Goal: Task Accomplishment & Management: Use online tool/utility

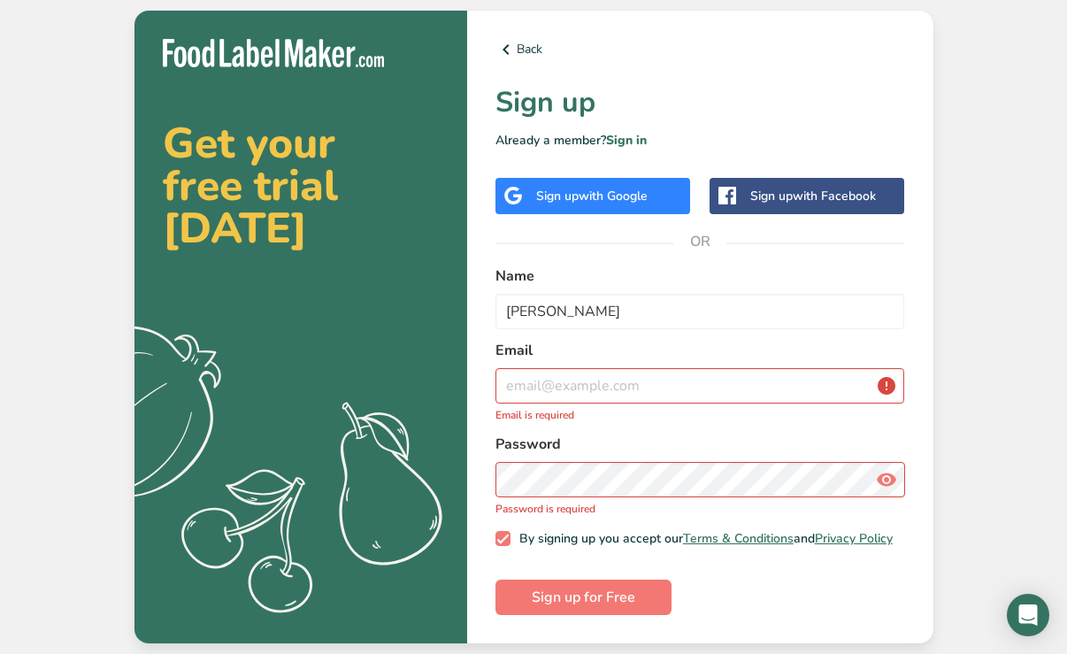
type input "[PERSON_NAME]"
click at [619, 372] on input "email" at bounding box center [700, 385] width 410 height 35
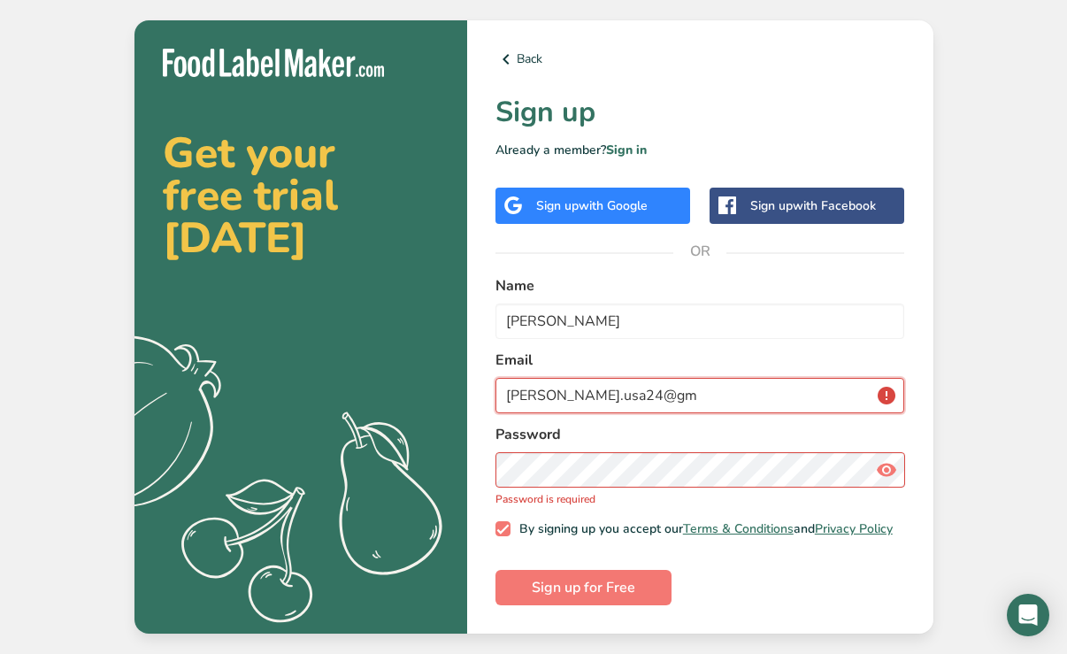
type input "[PERSON_NAME].usa24@gm"
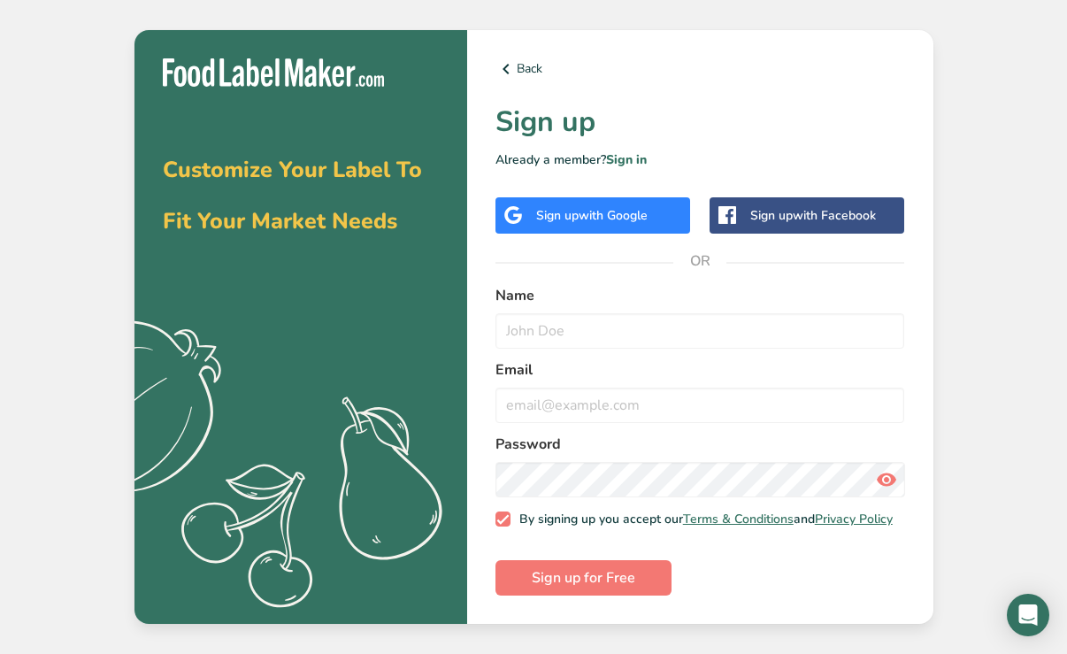
click at [625, 344] on form "Name Email Password By signing up you accept our Terms & Conditions and Privacy…" at bounding box center [700, 440] width 410 height 311
click at [629, 332] on input "text" at bounding box center [700, 330] width 410 height 35
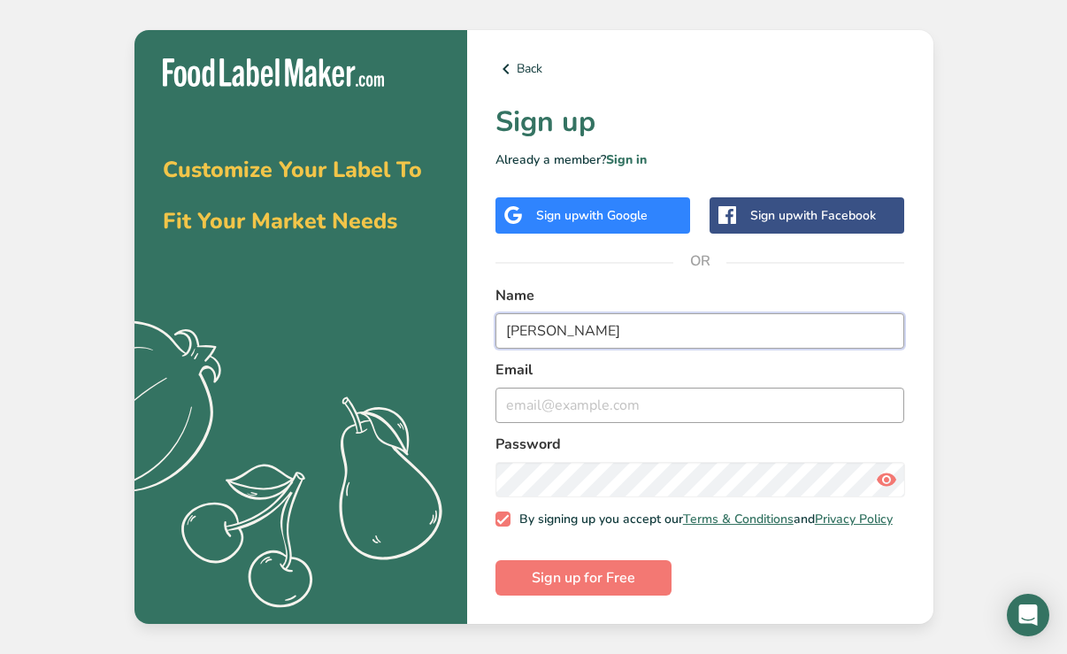
type input "[PERSON_NAME]"
click at [637, 400] on input "email" at bounding box center [700, 404] width 410 height 35
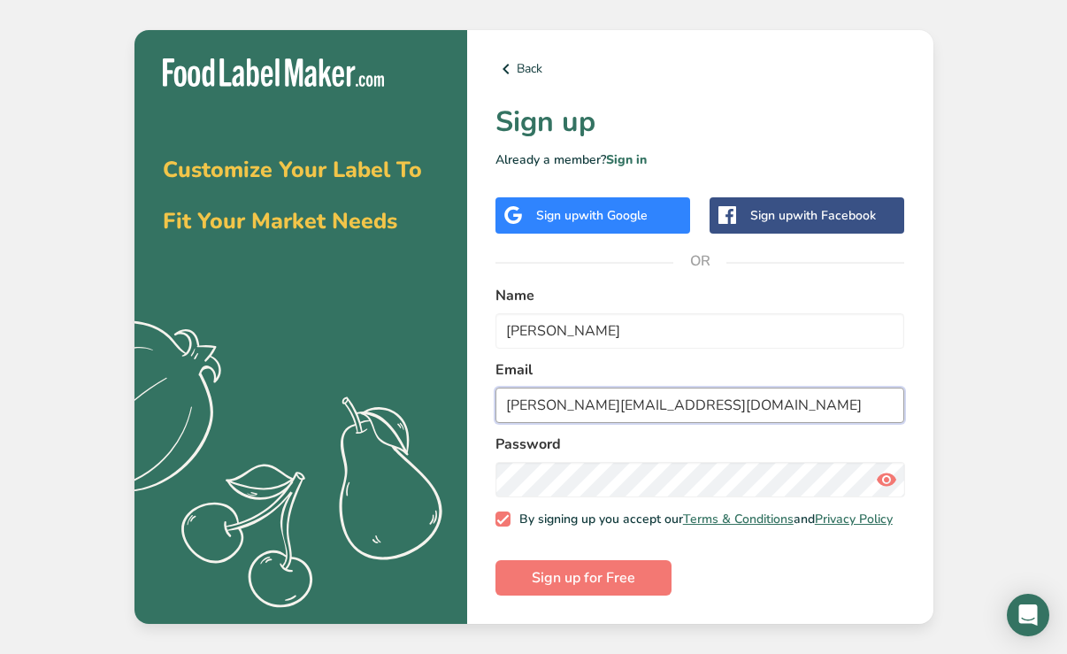
type input "melanie.usa24@gmail.com"
click at [623, 583] on span "Sign up for Free" at bounding box center [584, 577] width 104 height 21
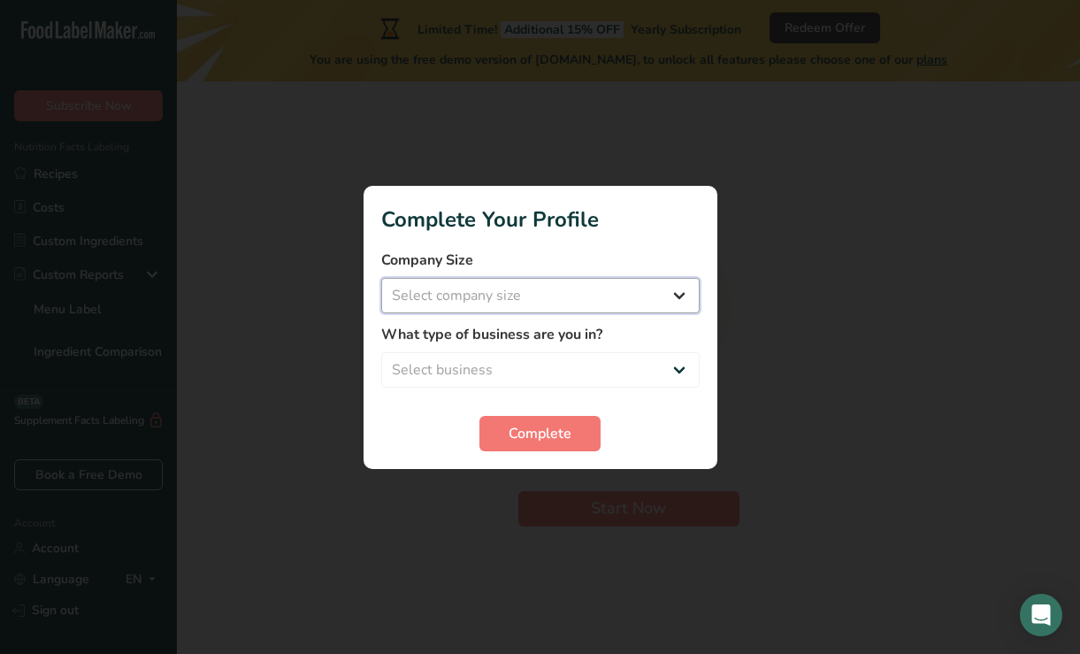
click at [525, 297] on select "Select company size Fewer than 10 Employees 10 to 50 Employees 51 to 500 Employ…" at bounding box center [540, 295] width 318 height 35
click at [748, 203] on div at bounding box center [540, 327] width 1080 height 654
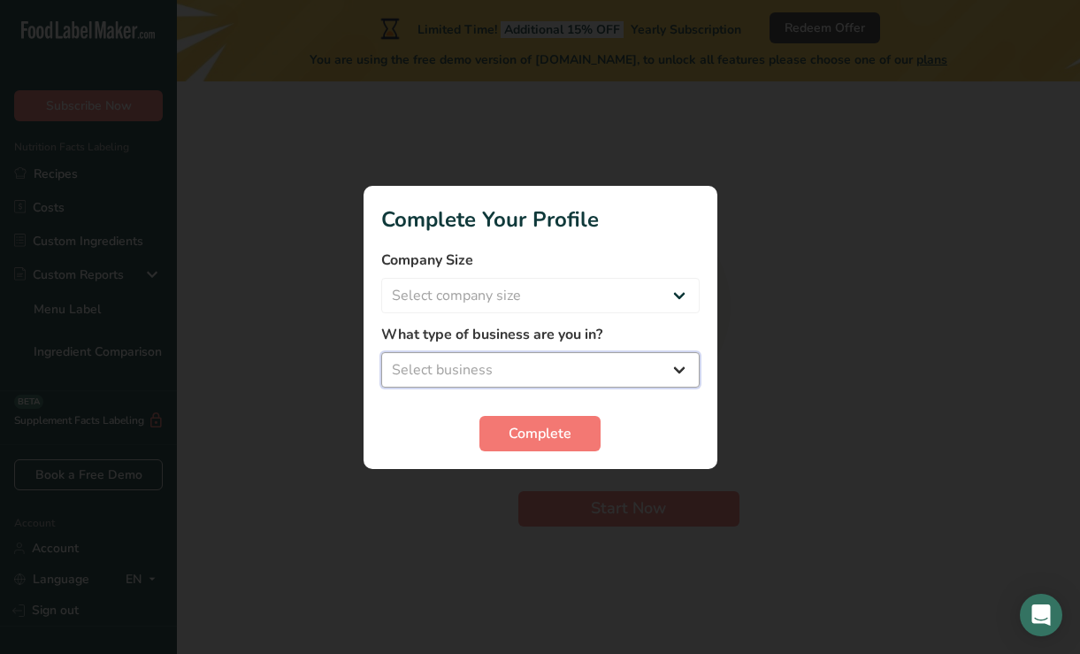
click at [657, 370] on select "Select business Packaged Food Manufacturer Restaurant & Cafe Bakery Meal Plans …" at bounding box center [540, 369] width 318 height 35
select select "3"
click at [381, 352] on select "Select business Packaged Food Manufacturer Restaurant & Cafe Bakery Meal Plans …" at bounding box center [540, 369] width 318 height 35
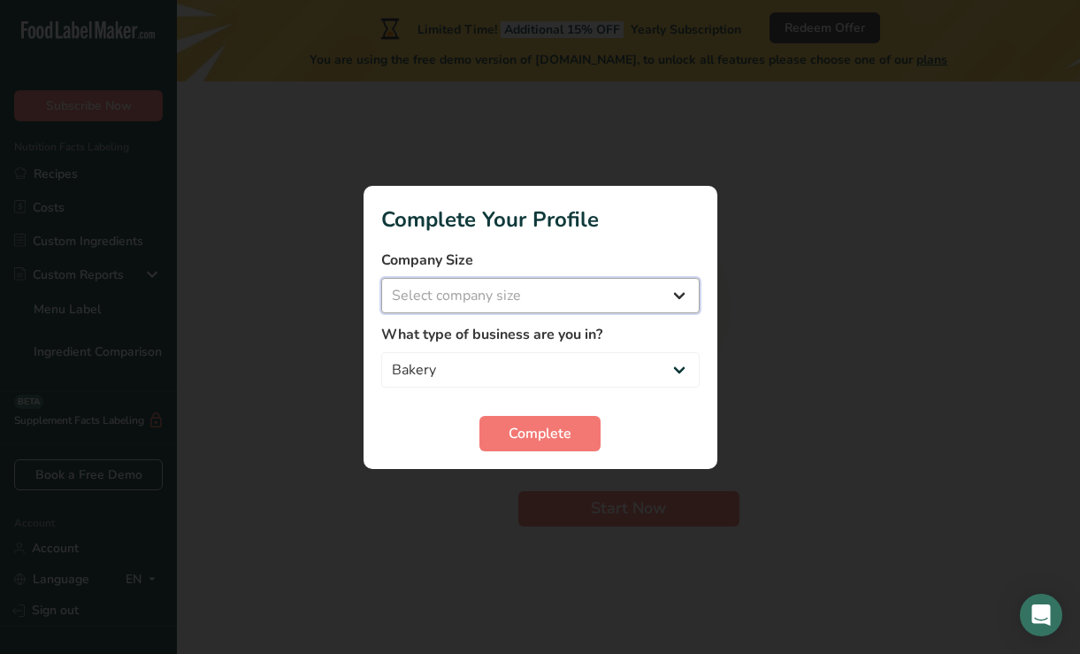
click at [580, 298] on select "Select company size Fewer than 10 Employees 10 to 50 Employees 51 to 500 Employ…" at bounding box center [540, 295] width 318 height 35
select select "1"
click at [381, 278] on select "Select company size Fewer than 10 Employees 10 to 50 Employees 51 to 500 Employ…" at bounding box center [540, 295] width 318 height 35
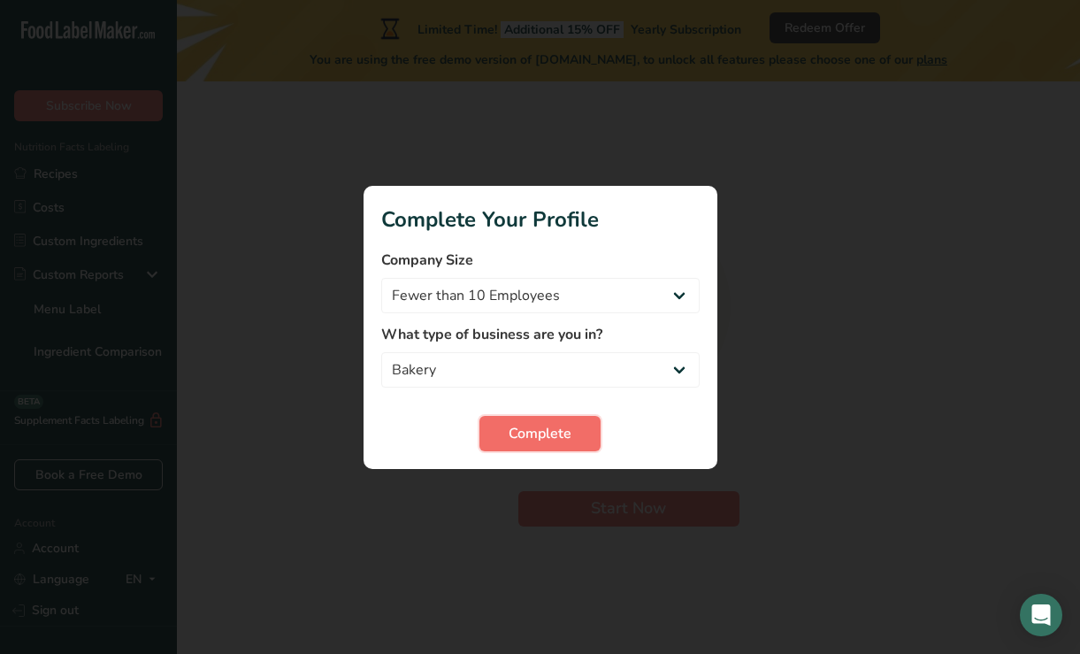
click at [579, 433] on button "Complete" at bounding box center [539, 433] width 121 height 35
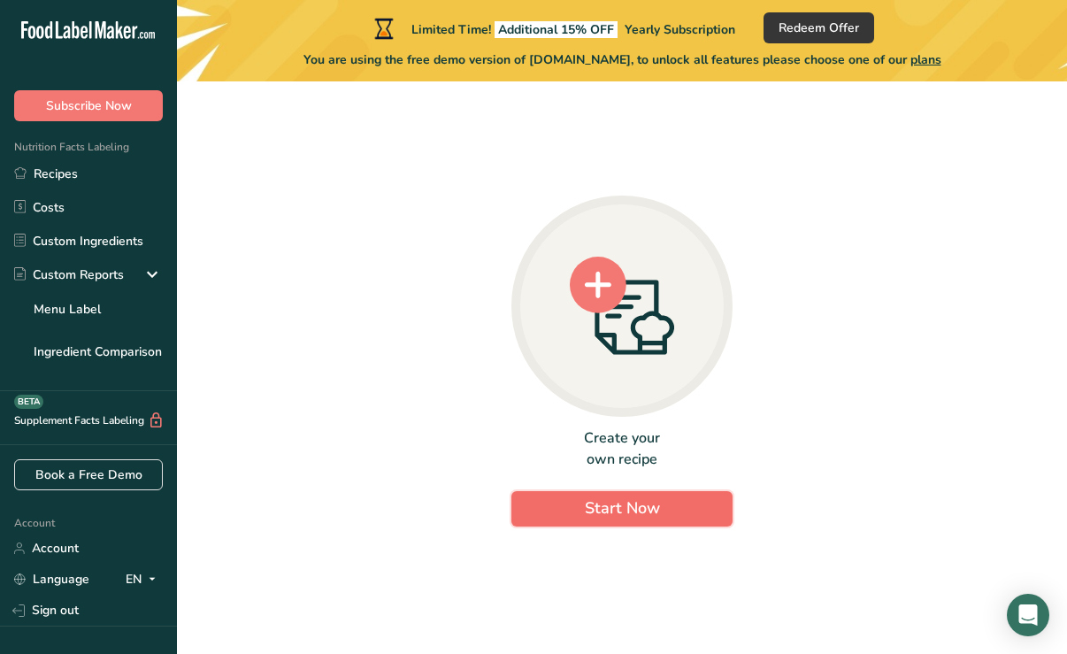
click at [676, 503] on button "Start Now" at bounding box center [621, 508] width 221 height 35
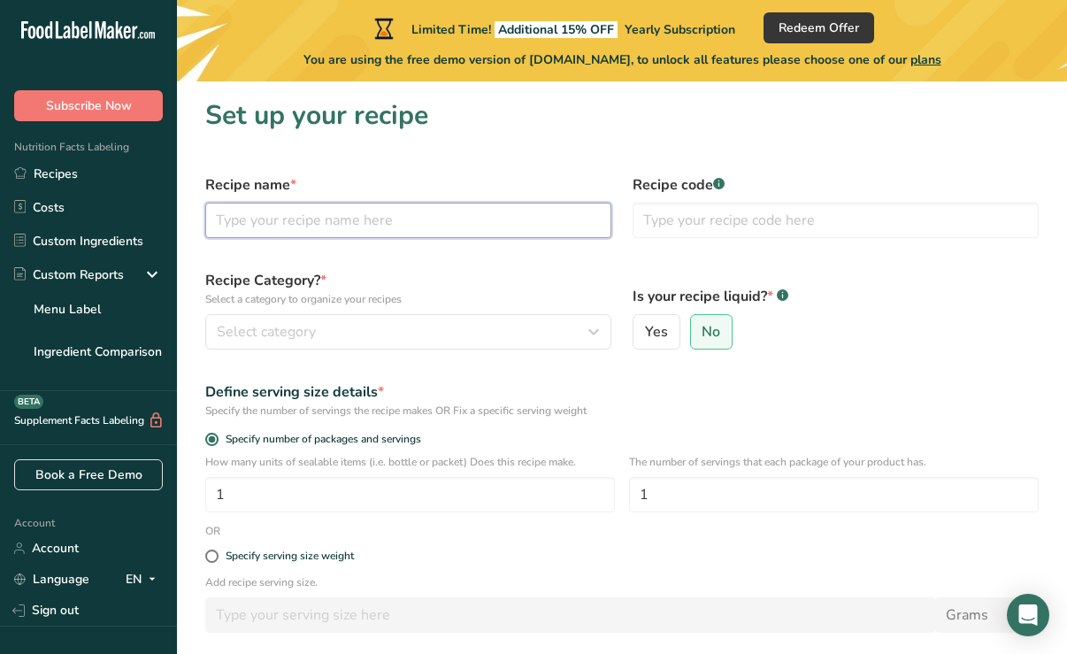
click at [370, 214] on input "text" at bounding box center [408, 220] width 406 height 35
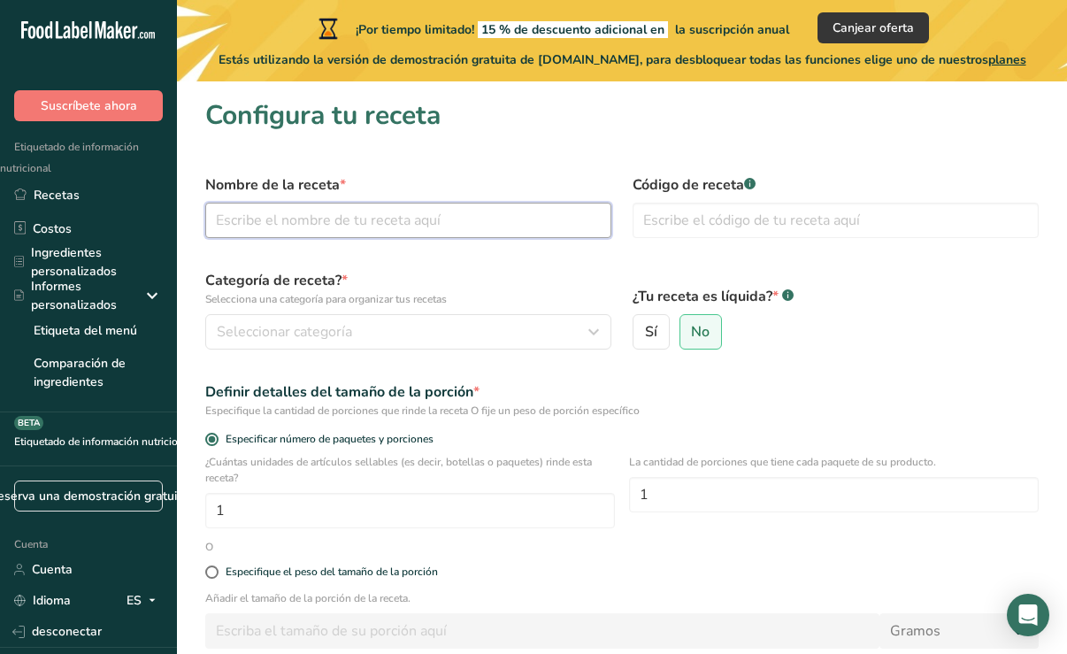
click at [389, 217] on input "text" at bounding box center [408, 220] width 406 height 35
type input "tres leches"
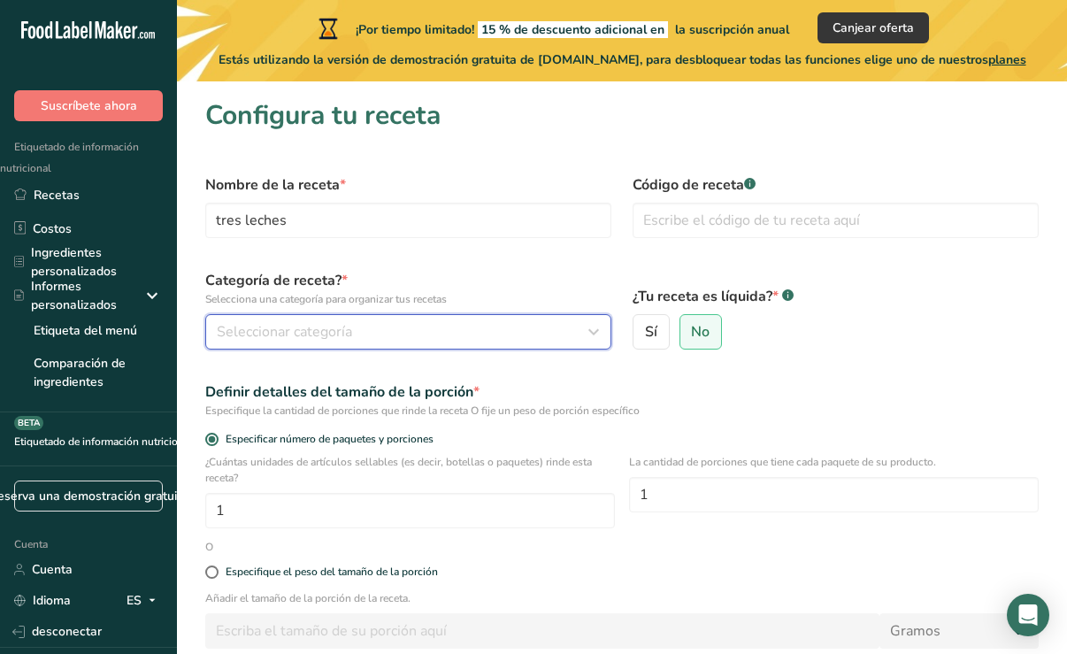
click at [398, 339] on div "Seleccionar categoría" at bounding box center [403, 331] width 372 height 21
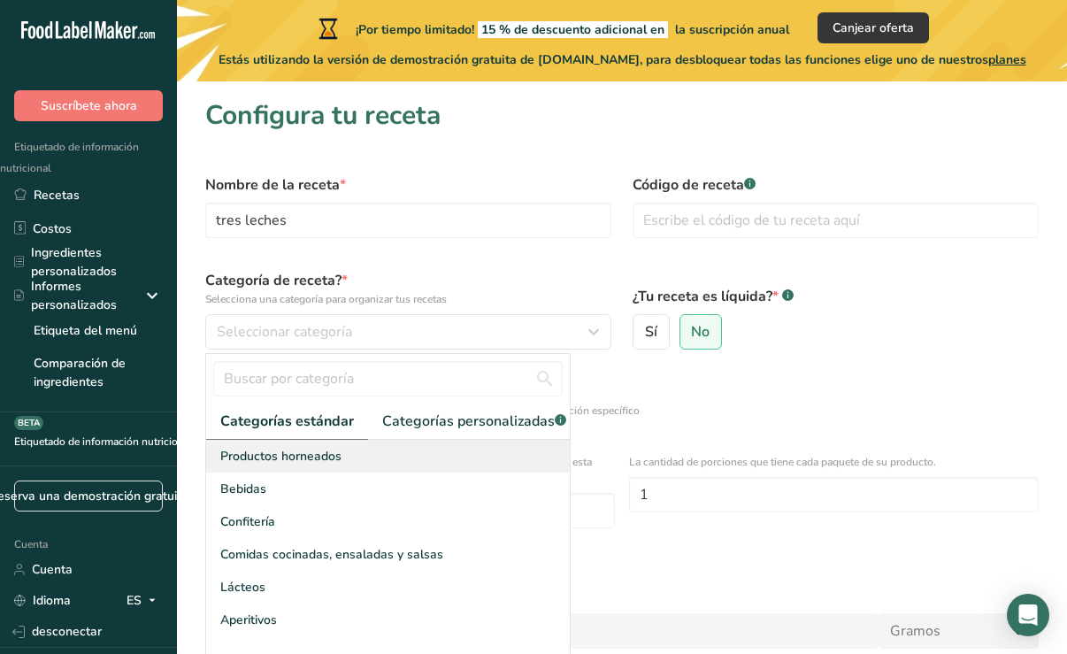
click at [384, 467] on div "Productos horneados" at bounding box center [388, 456] width 364 height 33
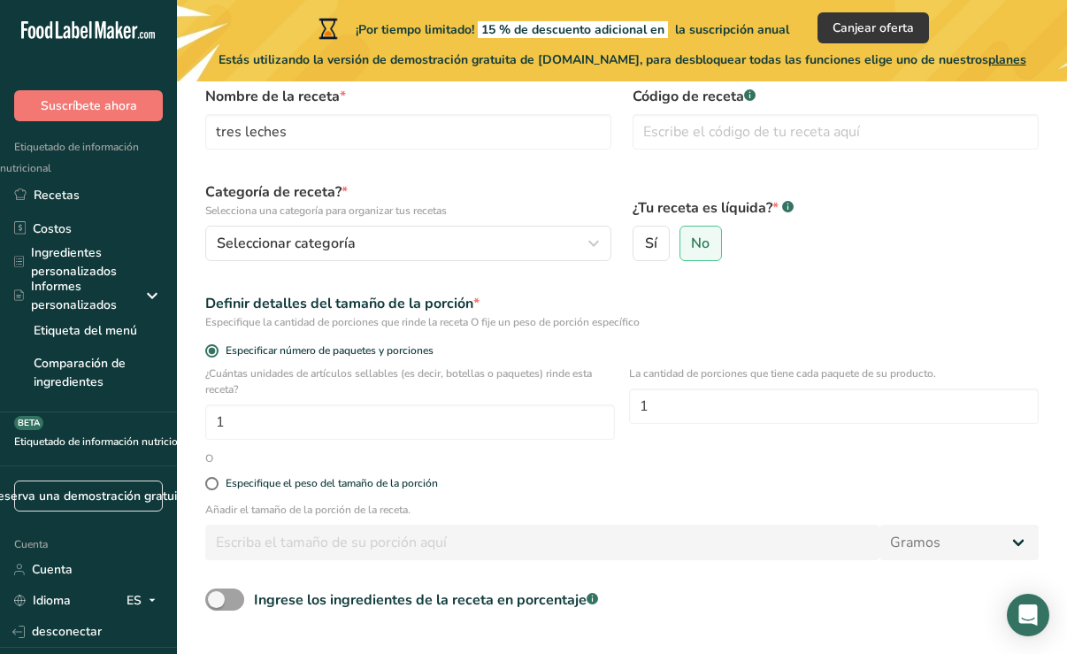
scroll to position [177, 0]
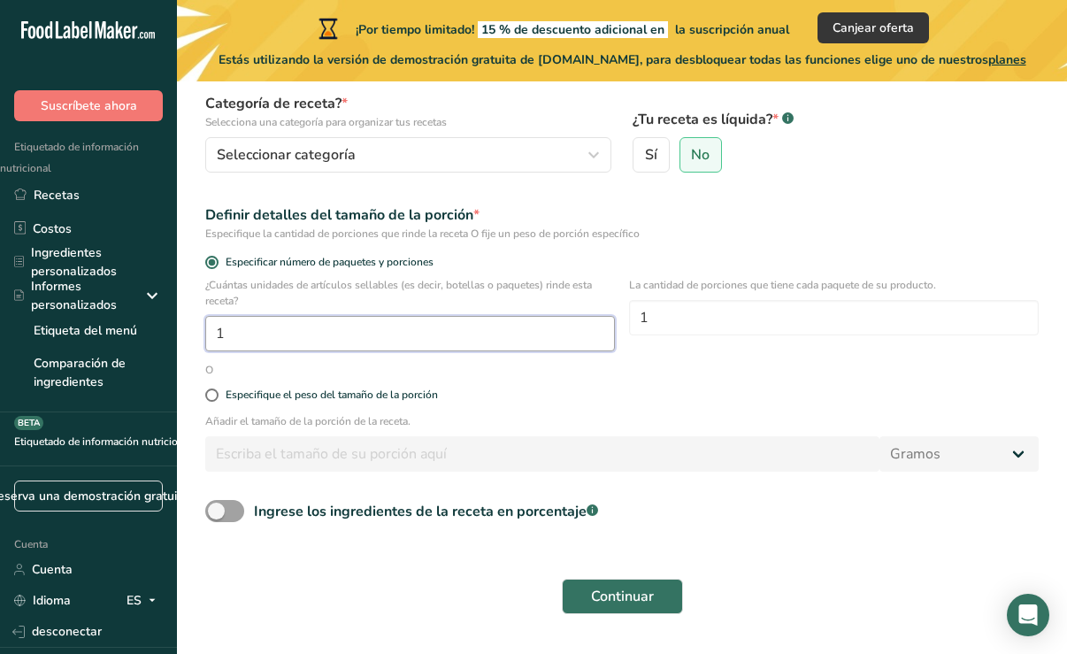
click at [392, 342] on input "1" at bounding box center [410, 333] width 410 height 35
type input "22"
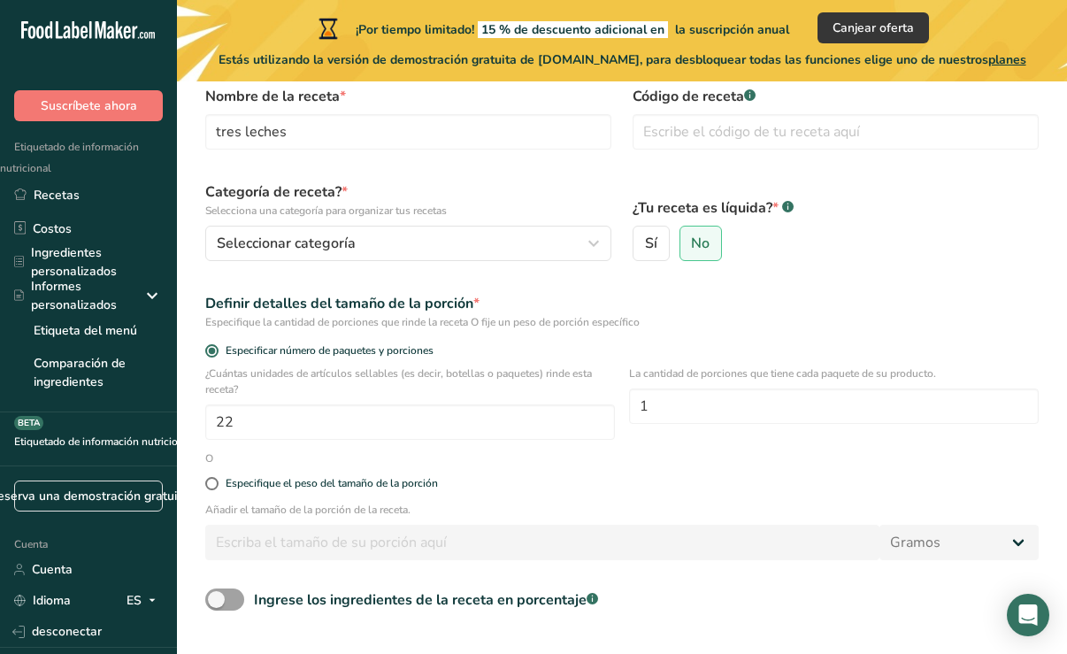
scroll to position [0, 0]
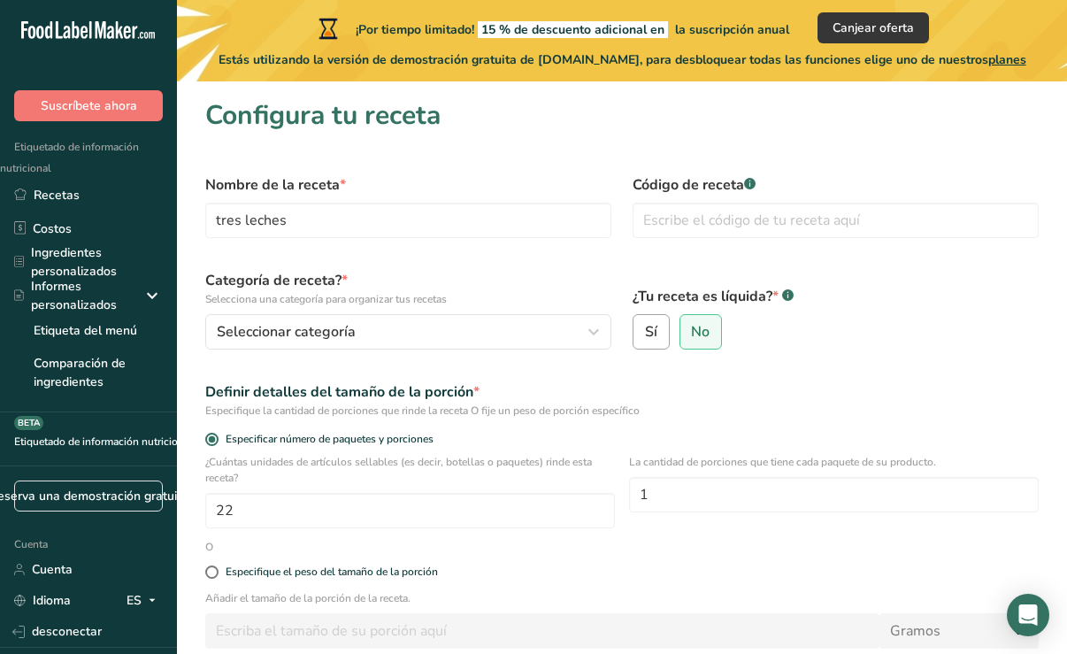
click at [648, 326] on font "Sí" at bounding box center [651, 331] width 12 height 19
click at [645, 326] on input "Sí" at bounding box center [639, 332] width 12 height 12
radio input "true"
radio input "false"
select select "22"
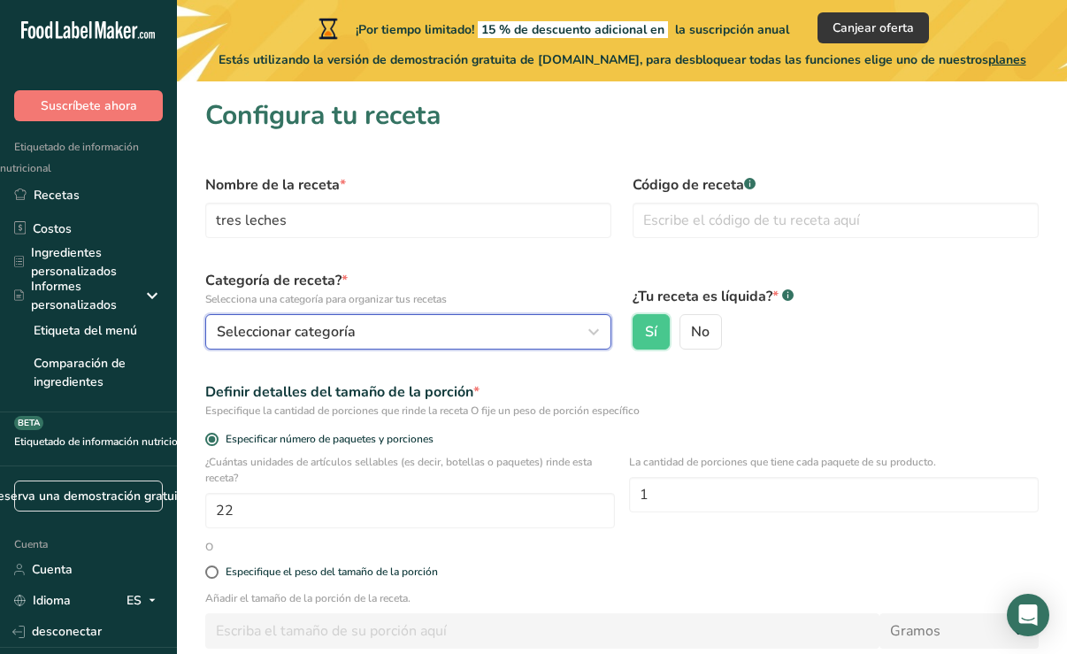
click at [597, 328] on icon "button" at bounding box center [593, 332] width 21 height 32
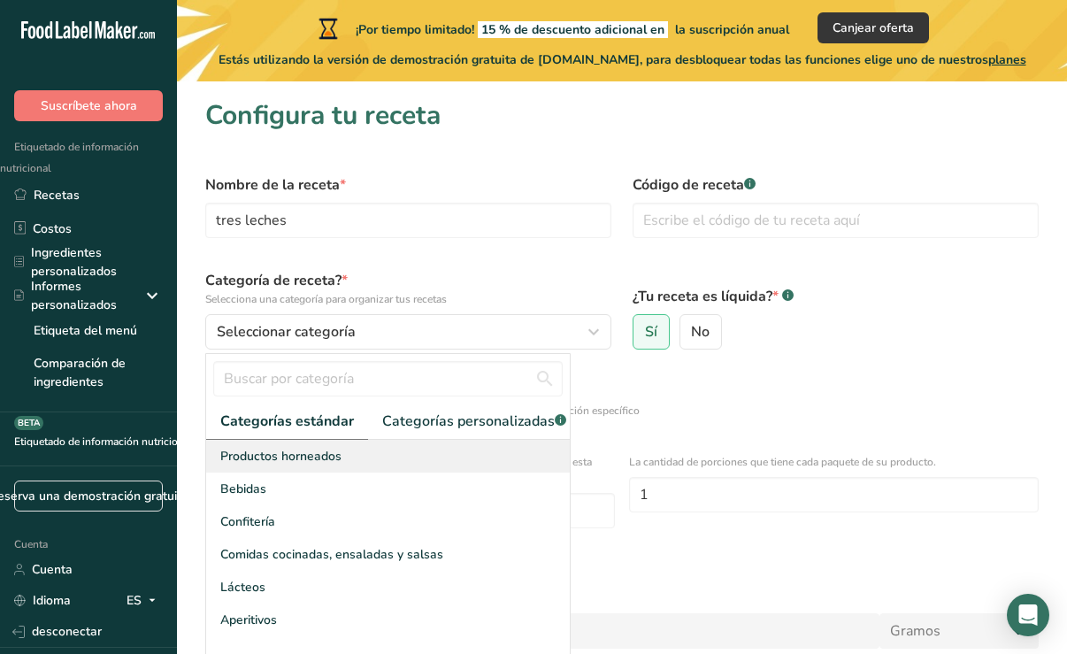
click at [537, 472] on div "Productos horneados" at bounding box center [388, 456] width 364 height 33
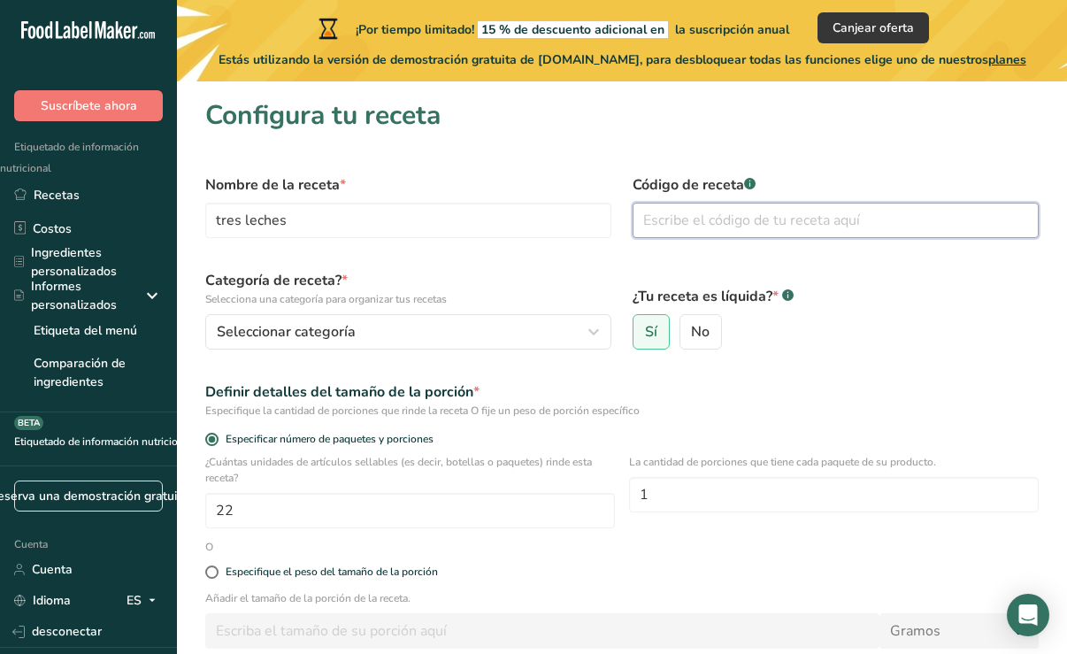
click at [710, 224] on input "text" at bounding box center [836, 220] width 406 height 35
click at [708, 225] on input "text" at bounding box center [836, 220] width 406 height 35
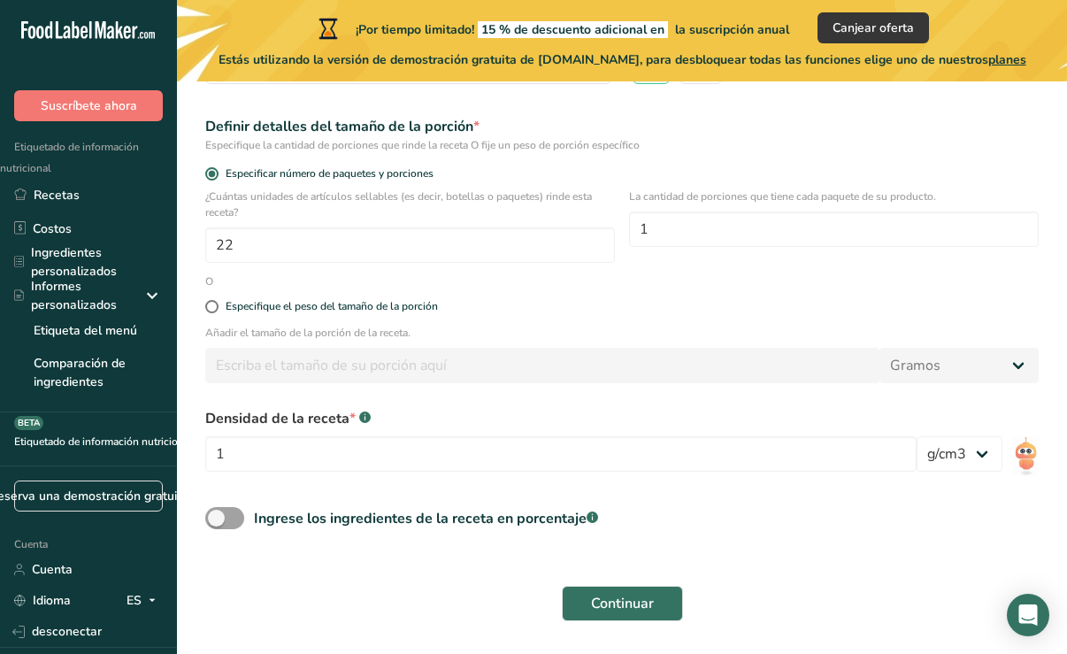
scroll to position [318, 0]
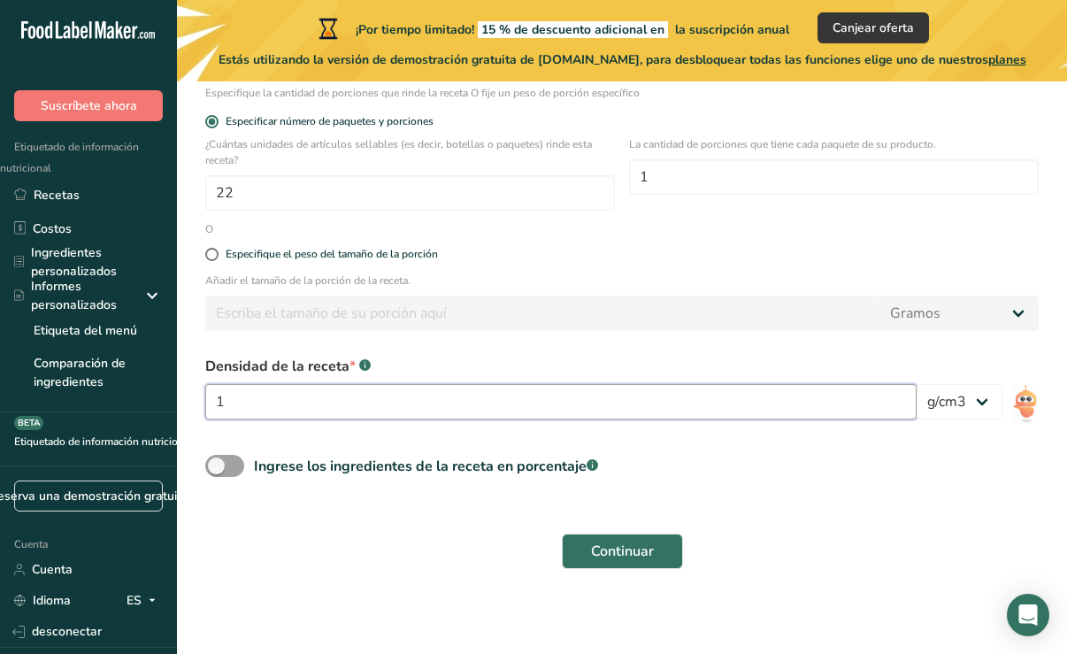
click at [642, 404] on input "1" at bounding box center [560, 401] width 711 height 35
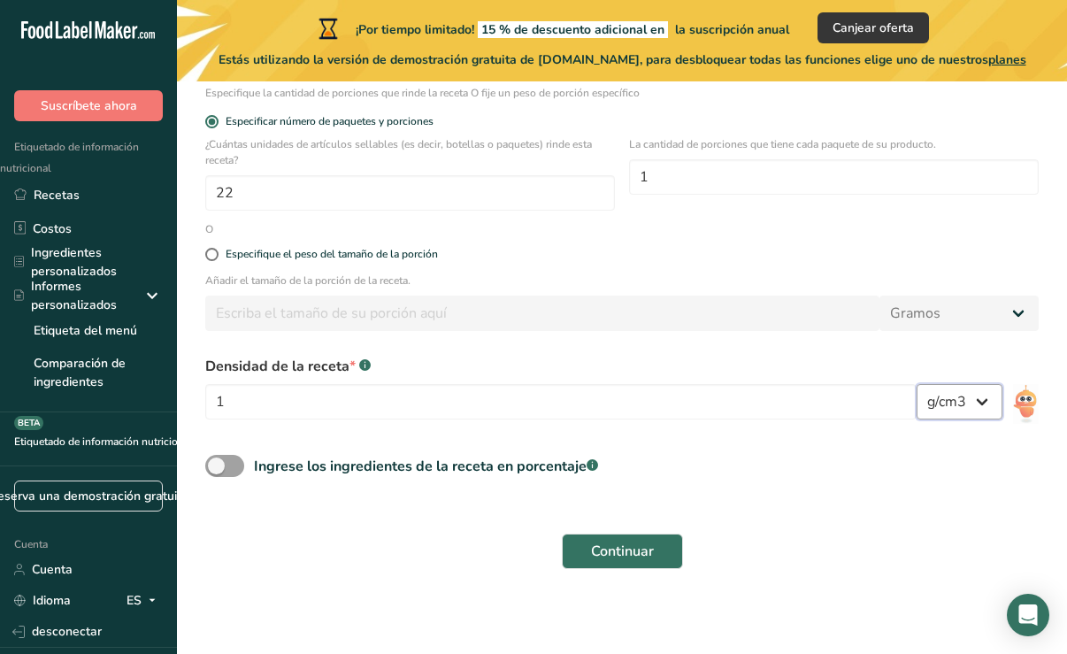
click at [971, 402] on select "lb/ft3 g/cm3" at bounding box center [959, 401] width 86 height 35
click at [830, 372] on div "Densidad de la receta * .a-a{fill:#347362;}.b-a{fill:#fff;}" at bounding box center [560, 366] width 711 height 21
click at [234, 479] on div "Ingrese los ingredientes de la receta en porcentaje .a-a{fill:#347362;}.b-a{fil…" at bounding box center [622, 473] width 855 height 36
click at [234, 461] on span at bounding box center [224, 466] width 39 height 22
click at [217, 461] on input "Ingrese los ingredientes de la receta en porcentaje .a-a{fill:#347362;}.b-a{fil…" at bounding box center [211, 466] width 12 height 12
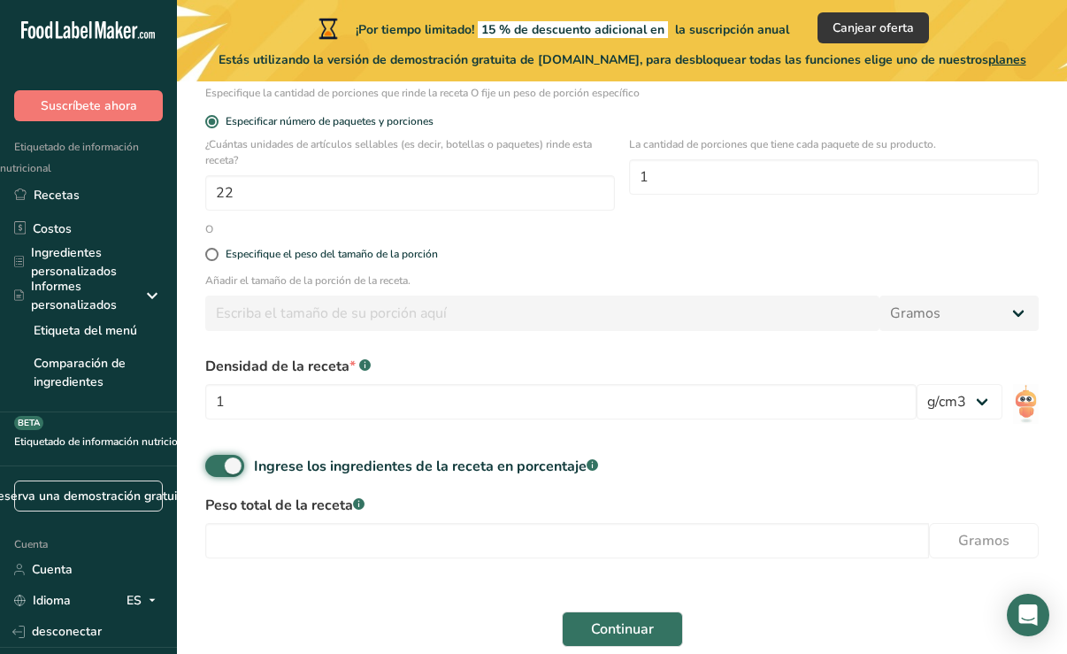
scroll to position [395, 0]
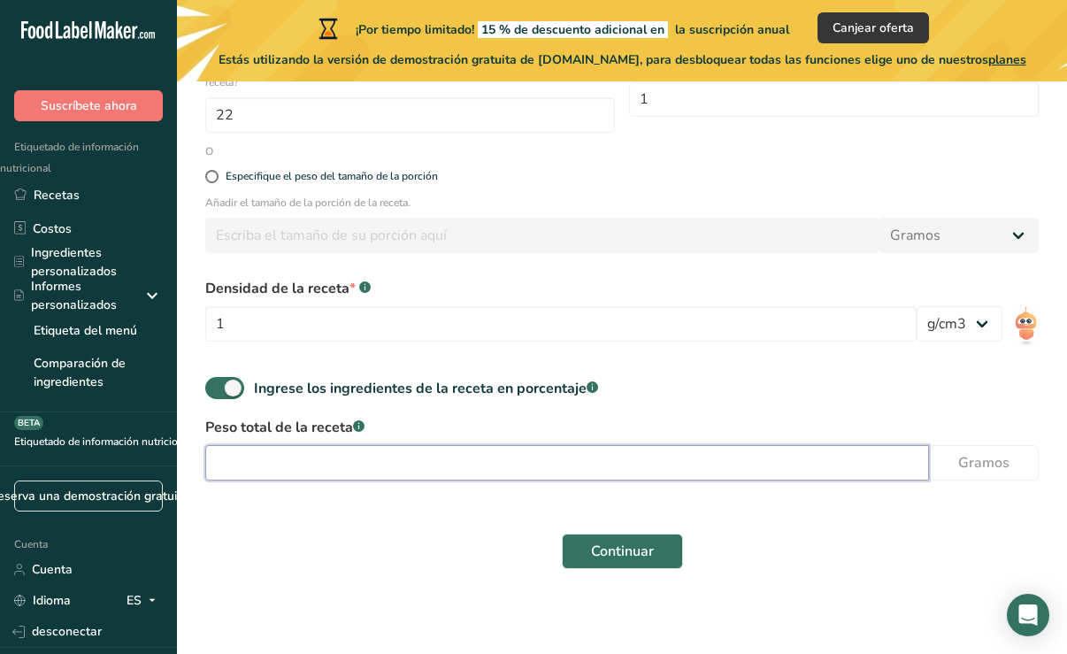
click at [444, 469] on input "number" at bounding box center [567, 462] width 724 height 35
click at [222, 384] on span at bounding box center [224, 388] width 39 height 22
click at [217, 384] on input "Ingrese los ingredientes de la receta en porcentaje .a-a{fill:#347362;}.b-a{fil…" at bounding box center [211, 388] width 12 height 12
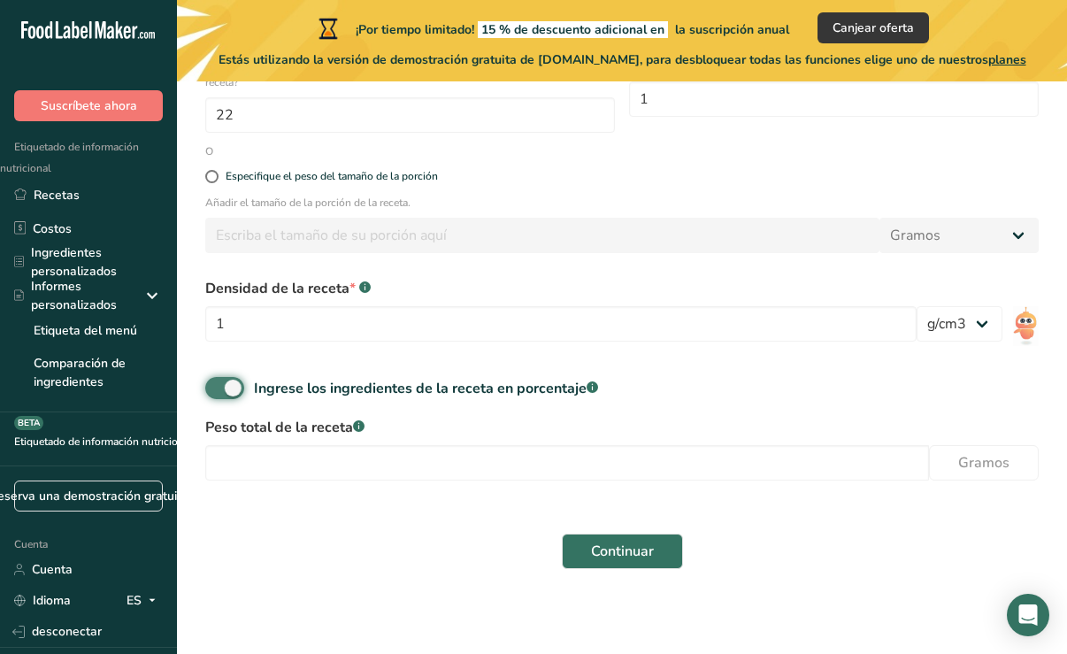
checkbox input "false"
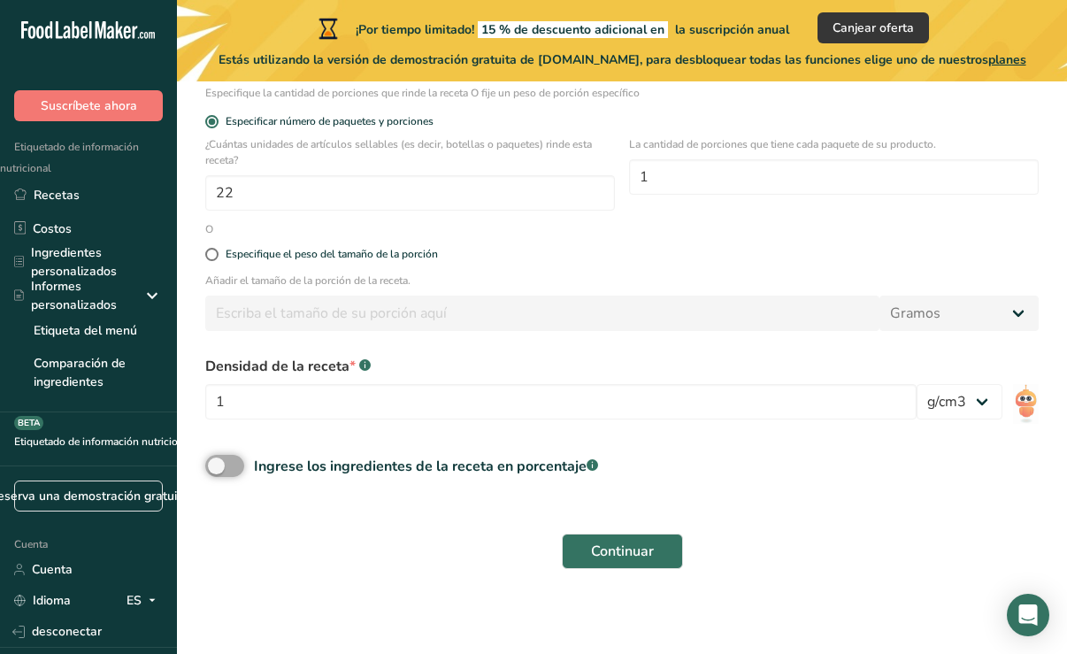
scroll to position [318, 0]
click at [602, 555] on font "Continuar" at bounding box center [622, 550] width 63 height 19
click at [676, 553] on button "Continuar" at bounding box center [622, 550] width 121 height 35
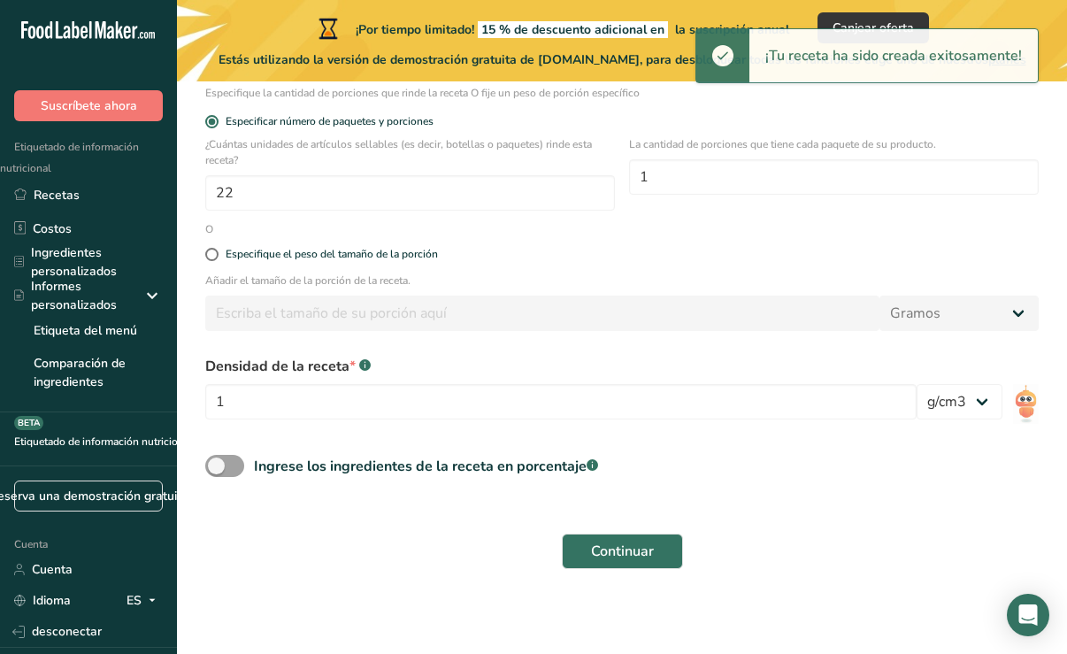
click at [713, 61] on div at bounding box center [722, 55] width 53 height 53
click at [732, 59] on span at bounding box center [722, 55] width 21 height 21
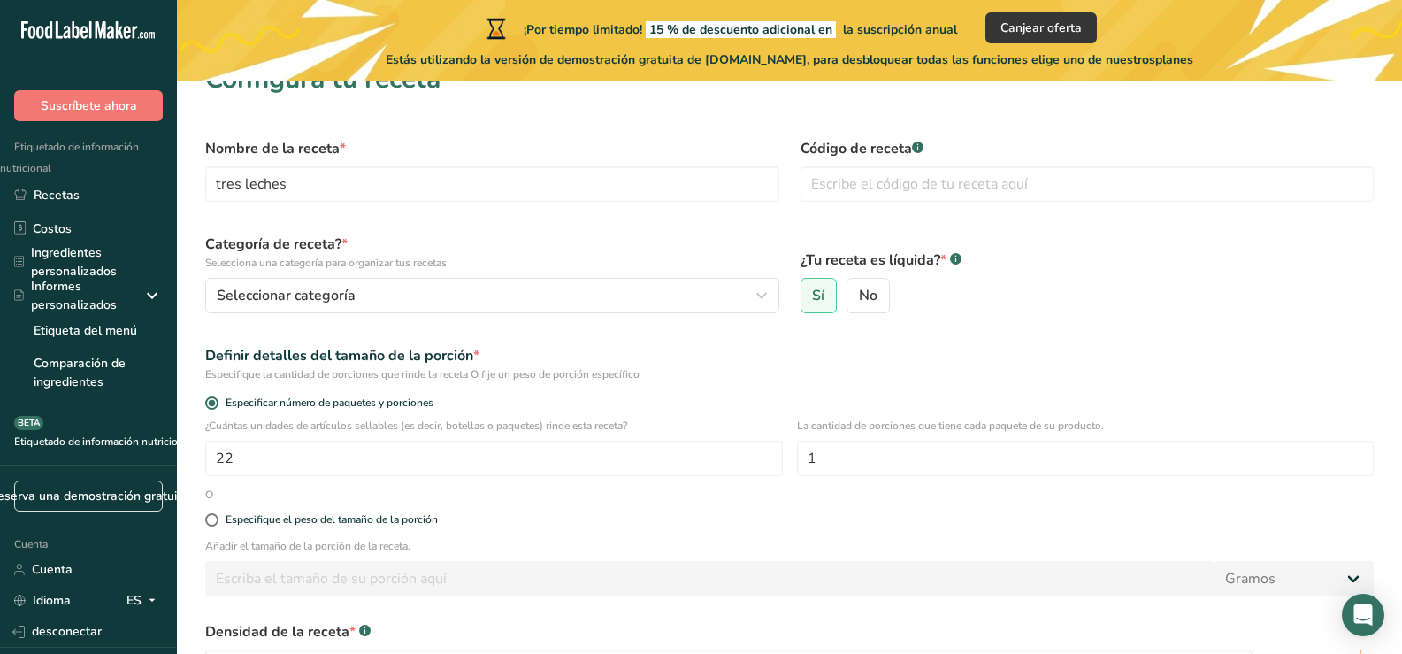
scroll to position [0, 0]
